Goal: Information Seeking & Learning: Learn about a topic

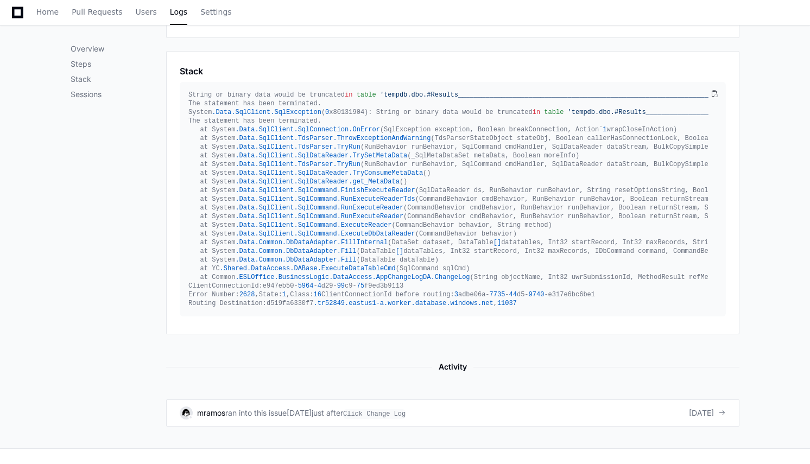
scroll to position [511, 0]
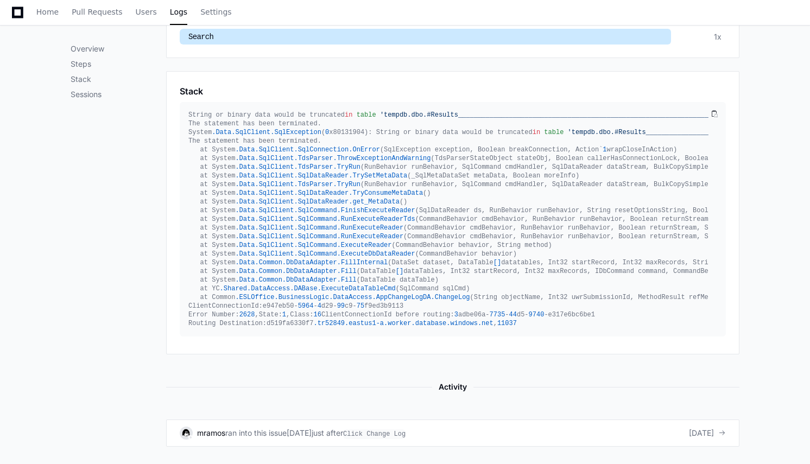
scroll to position [574, 0]
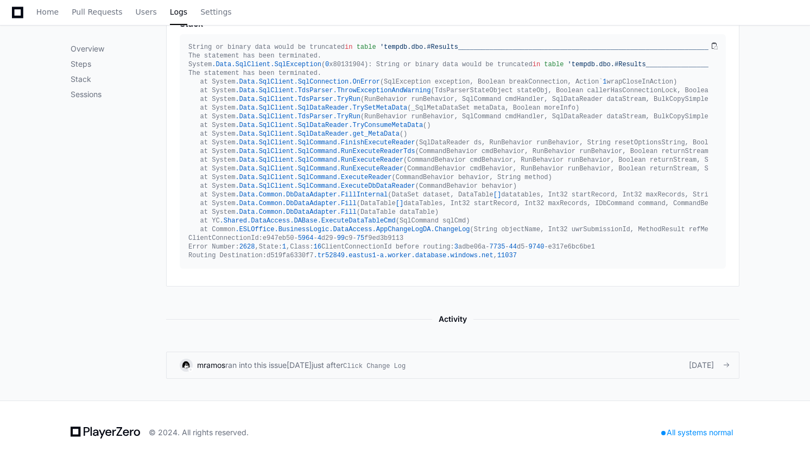
click at [369, 364] on div "just after Click Change Log" at bounding box center [359, 365] width 94 height 11
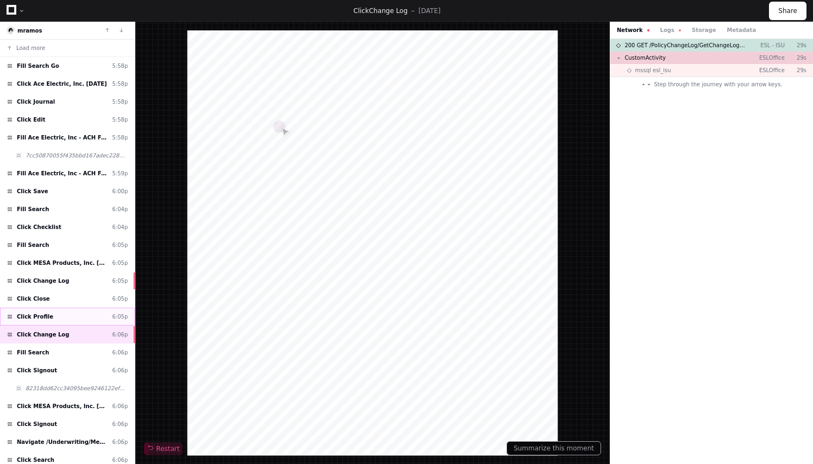
click at [64, 309] on div "Click Profile 6:05p" at bounding box center [67, 317] width 135 height 18
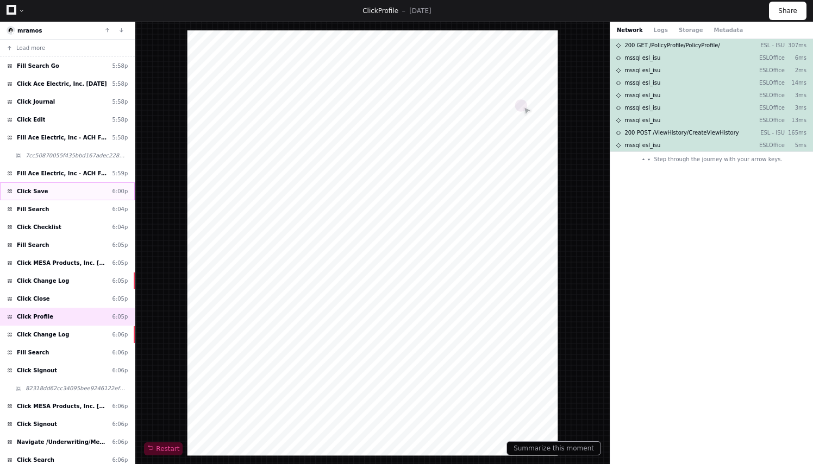
click at [74, 186] on div "Click Save 6:00p" at bounding box center [67, 192] width 135 height 18
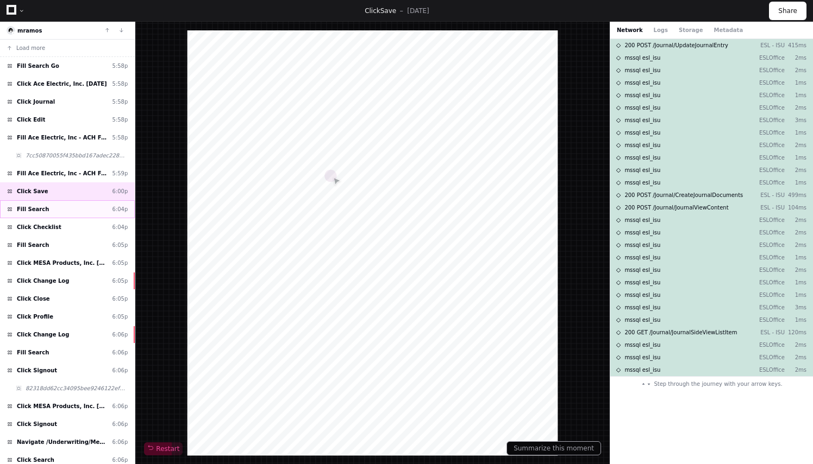
click at [77, 207] on div "Fill Search 6:04p" at bounding box center [67, 209] width 135 height 18
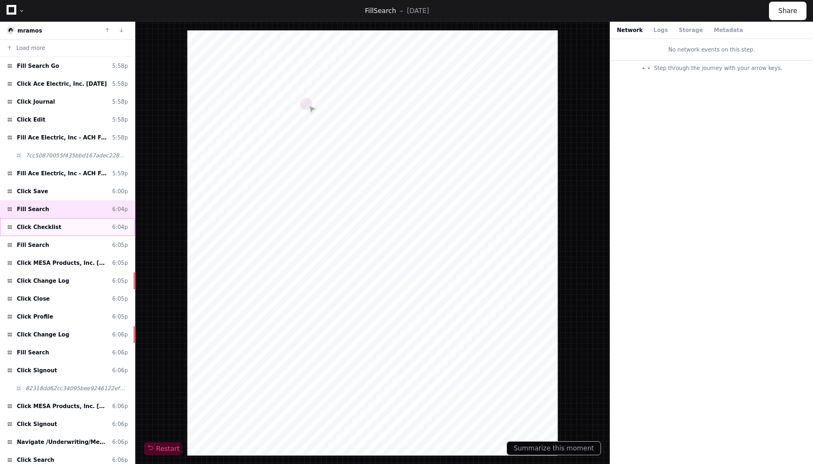
click at [81, 220] on div "Click Checklist 6:04p" at bounding box center [67, 227] width 135 height 18
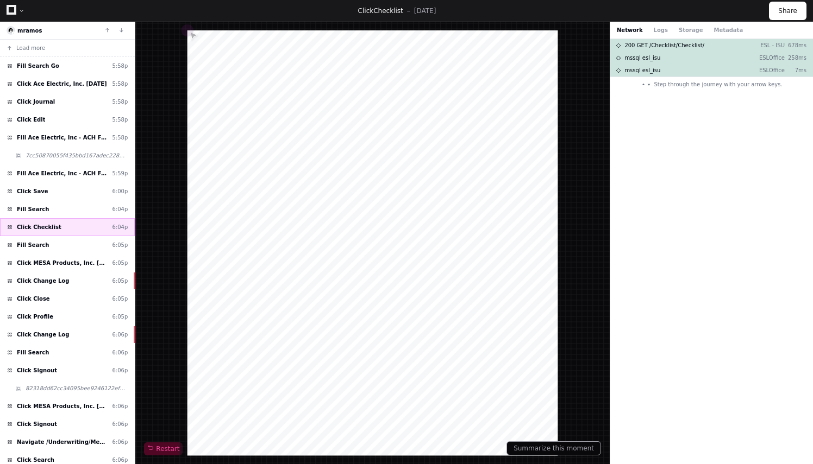
scroll to position [22, 0]
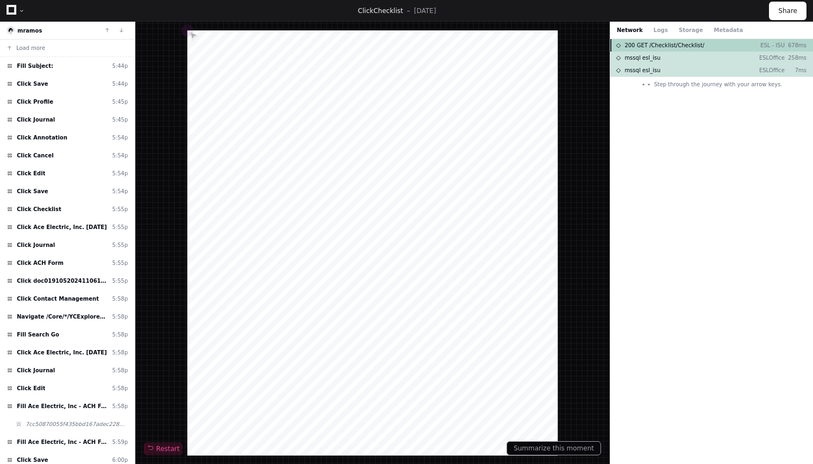
click at [675, 49] on div "200 GET /Checklist/Checklist/ ESL - ISU 678ms" at bounding box center [711, 45] width 203 height 12
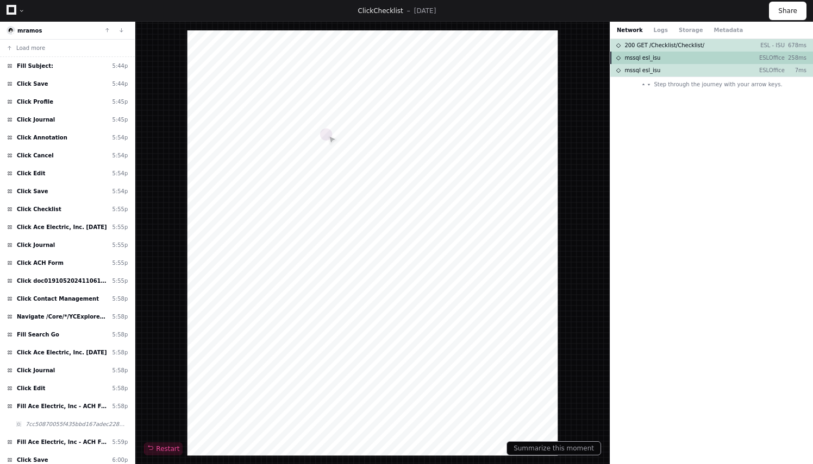
click at [677, 58] on div "mssql esl_isu ESLOffice 258ms" at bounding box center [711, 58] width 203 height 12
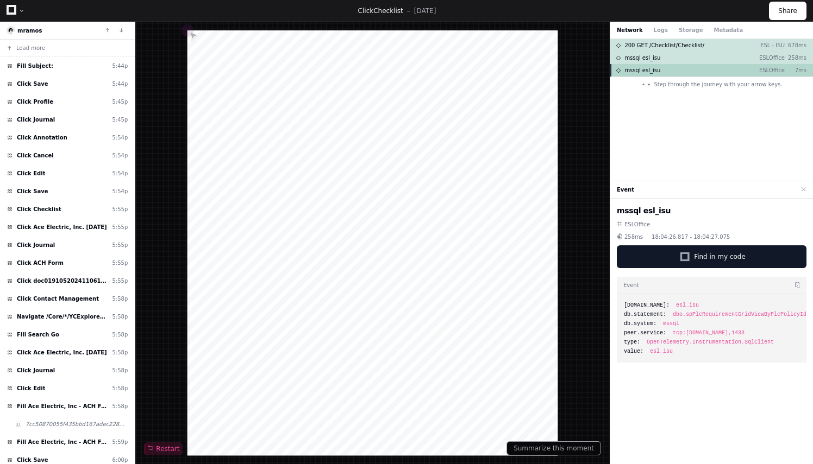
click at [677, 68] on div "mssql esl_isu ESLOffice 7ms" at bounding box center [711, 70] width 203 height 12
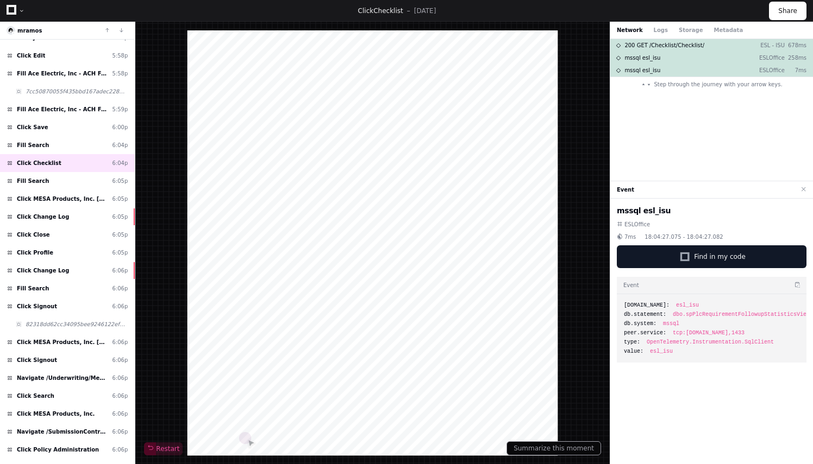
scroll to position [337, 0]
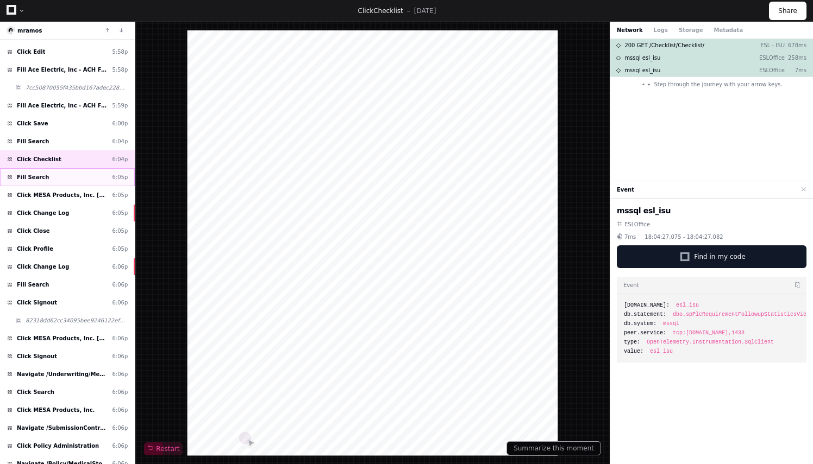
click at [54, 169] on div "Fill Search 6:05p" at bounding box center [67, 177] width 135 height 18
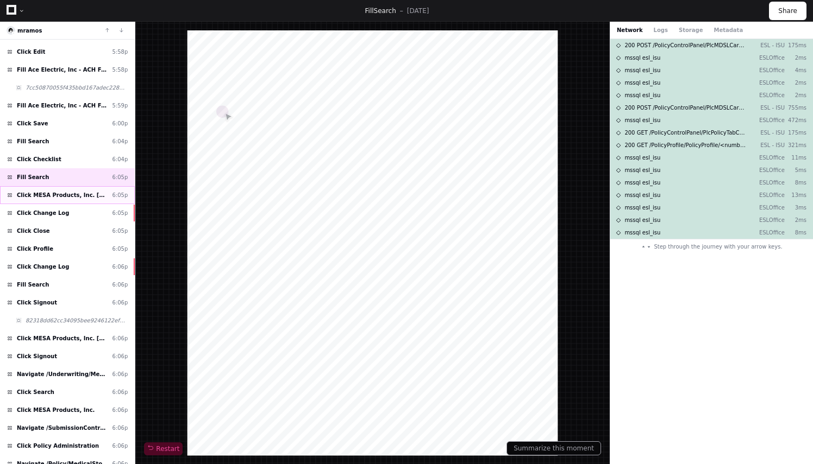
click at [71, 191] on span "Click MESA Products, Inc. [DATE]" at bounding box center [62, 195] width 91 height 8
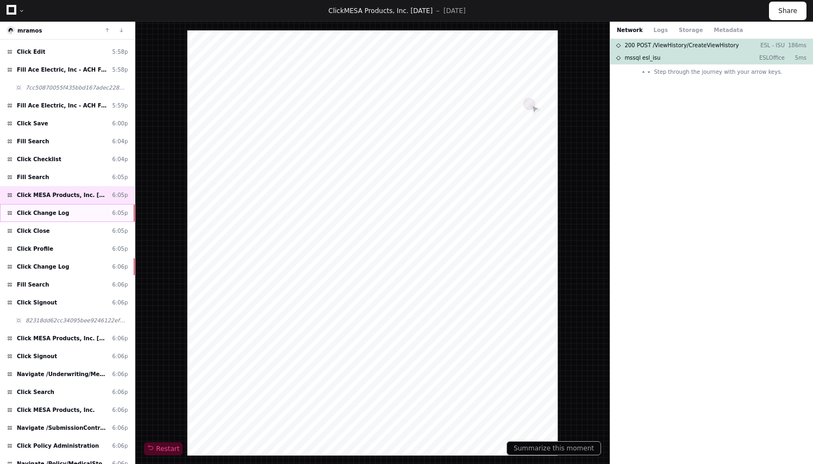
click at [58, 209] on span "Click Change Log" at bounding box center [43, 213] width 52 height 8
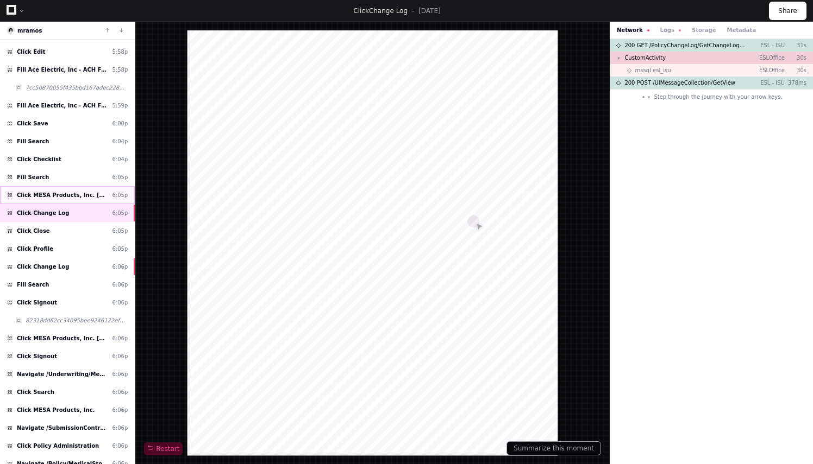
click at [65, 191] on span "Click MESA Products, Inc. [DATE]" at bounding box center [62, 195] width 91 height 8
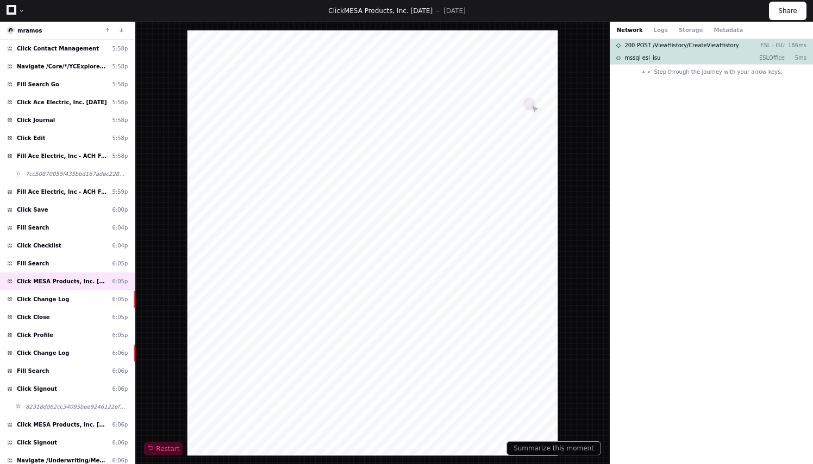
scroll to position [525, 0]
